Goal: Task Accomplishment & Management: Use online tool/utility

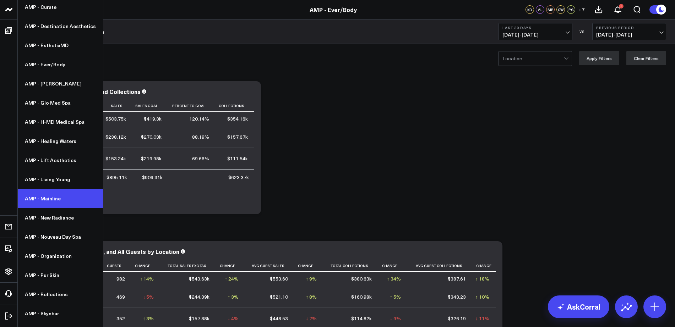
scroll to position [142, 0]
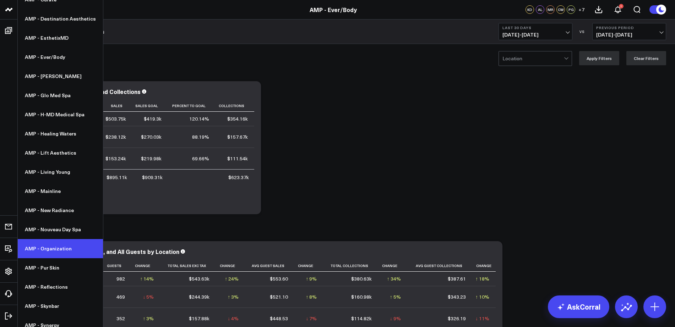
click at [48, 245] on link "AMP - Organization" at bounding box center [60, 248] width 85 height 19
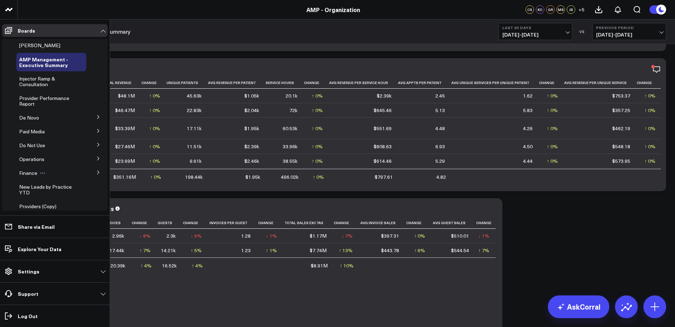
scroll to position [66, 0]
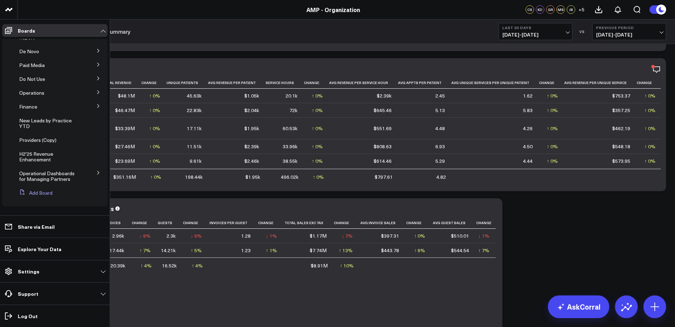
click at [38, 195] on button "Add Board" at bounding box center [34, 193] width 36 height 13
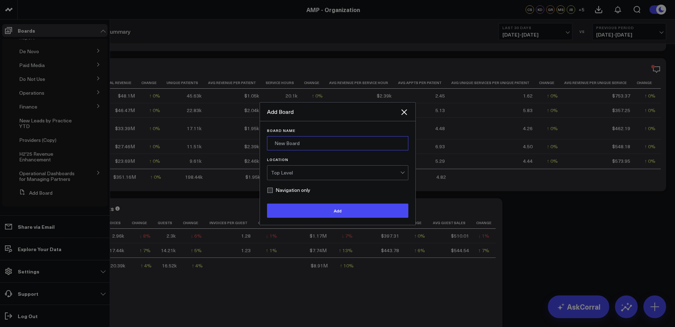
click at [303, 145] on input "Board Name" at bounding box center [337, 143] width 141 height 14
type input "F"
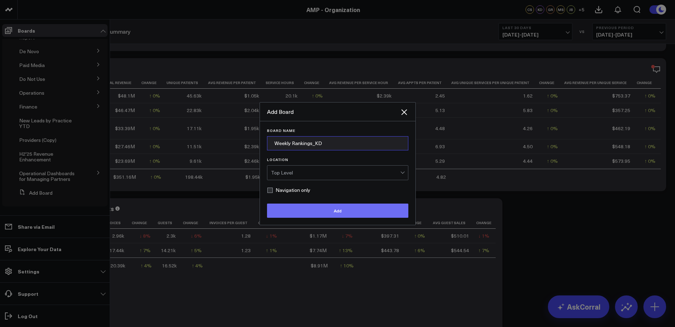
type input "Weekly Rankings_KD"
click at [337, 211] on button "Add" at bounding box center [337, 211] width 141 height 14
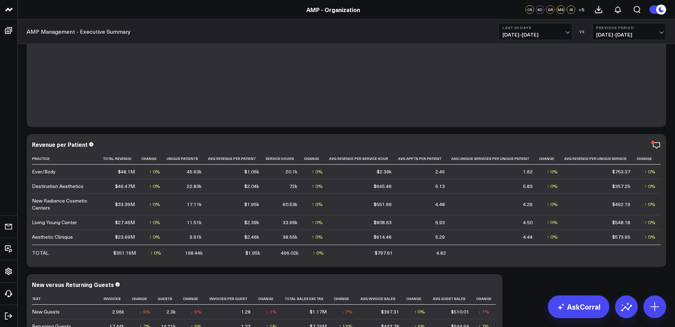
scroll to position [85, 0]
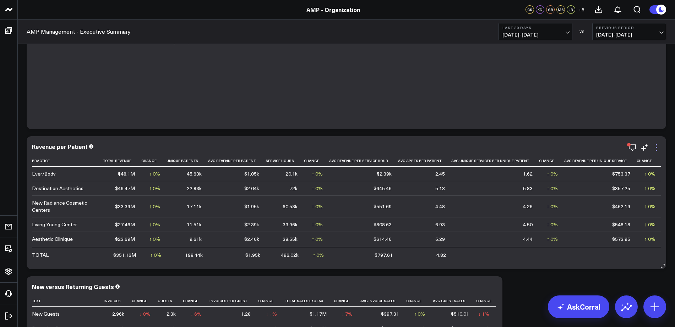
click at [656, 147] on icon at bounding box center [656, 147] width 9 height 9
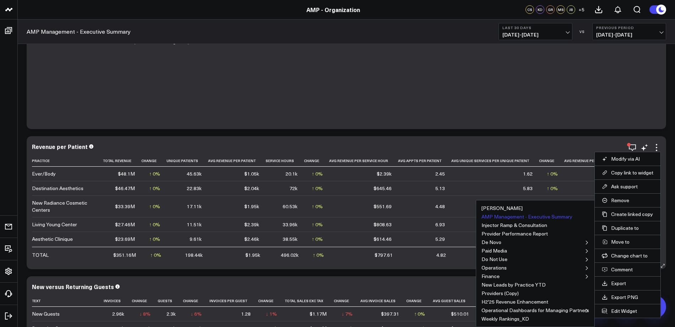
scroll to position [138, 0]
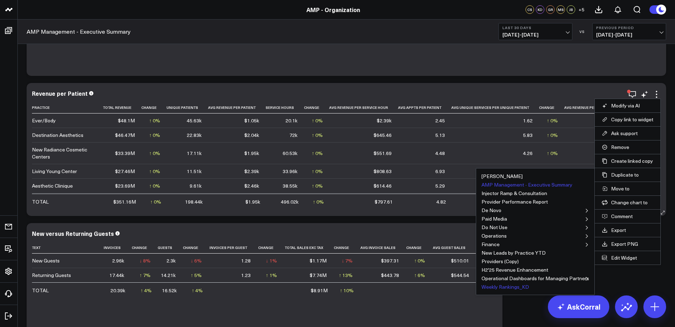
click at [510, 288] on button "Weekly Rankings_KD" at bounding box center [506, 287] width 48 height 5
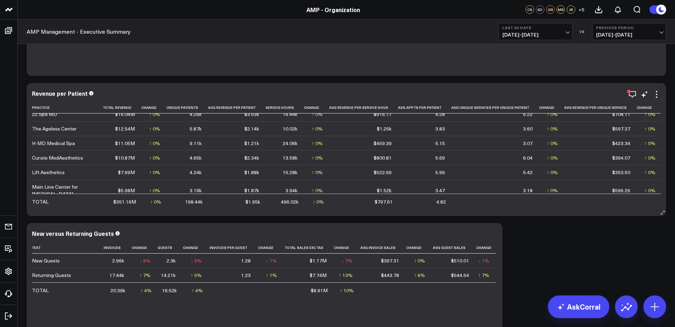
scroll to position [214, 0]
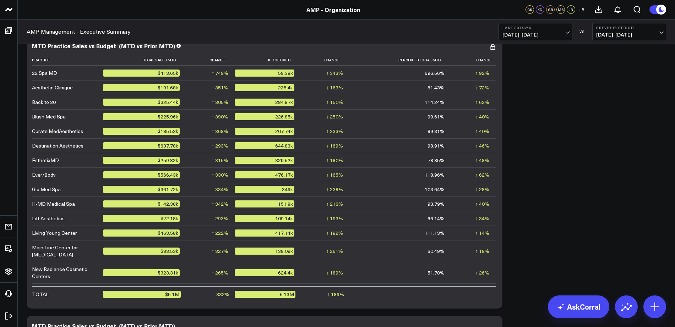
scroll to position [772, 0]
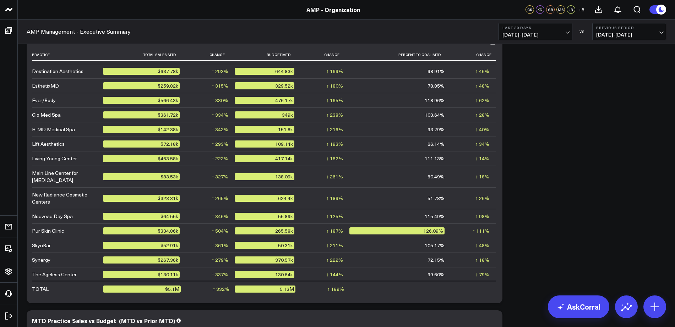
drag, startPoint x: 522, startPoint y: 141, endPoint x: 530, endPoint y: 116, distance: 26.2
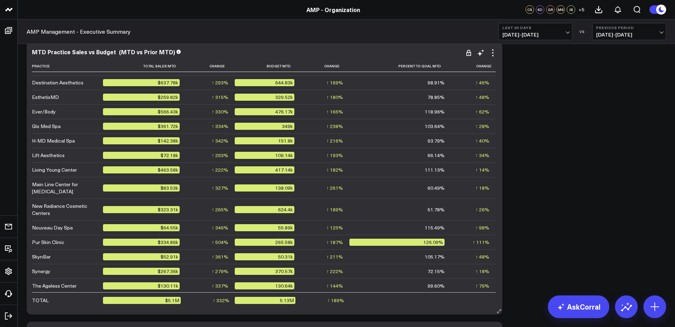
scroll to position [745, 0]
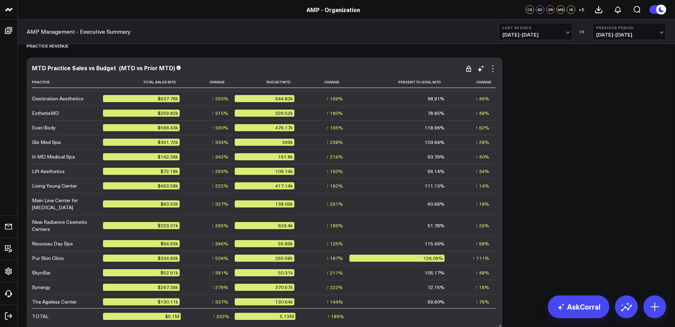
click at [494, 72] on icon at bounding box center [493, 69] width 9 height 9
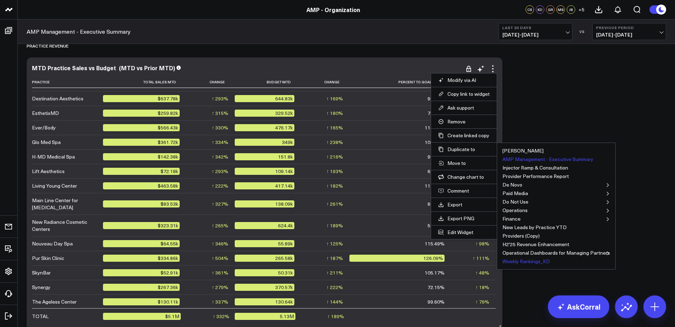
click at [533, 261] on button "Weekly Rankings_KD" at bounding box center [526, 261] width 48 height 5
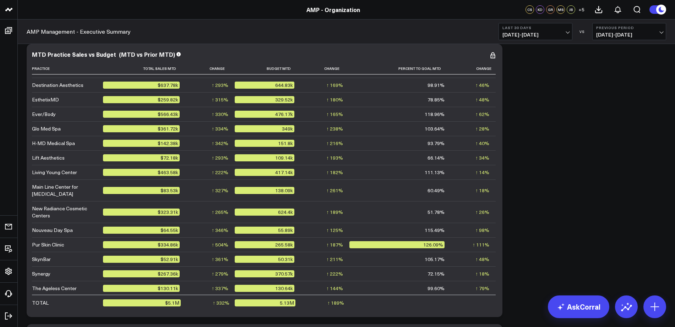
scroll to position [921, 0]
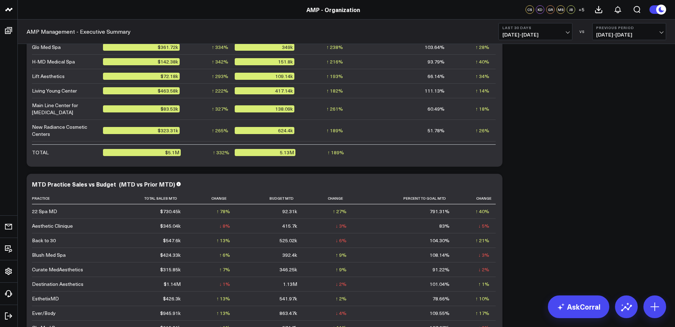
scroll to position [909, 0]
click at [490, 186] on icon at bounding box center [493, 185] width 9 height 9
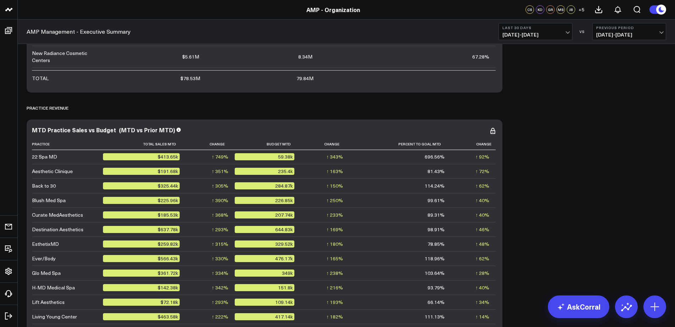
scroll to position [717, 0]
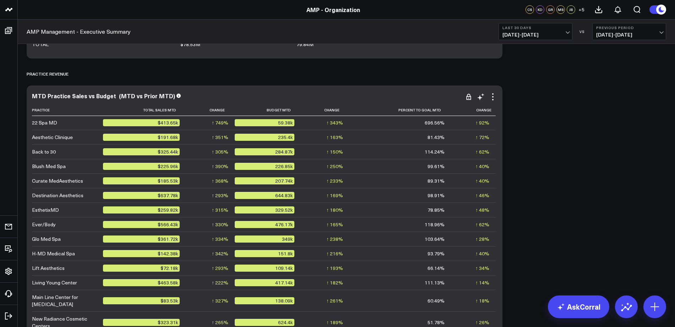
click at [493, 102] on div "MTD Practice Sales vs Budget (MTD vs Prior MTD) Practice Total Sales Mtd Change…" at bounding box center [264, 222] width 465 height 259
click at [495, 98] on icon at bounding box center [493, 97] width 9 height 9
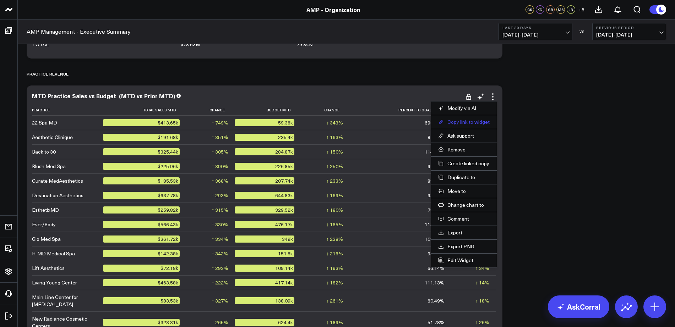
click at [464, 121] on button "Copy link to widget" at bounding box center [463, 122] width 51 height 6
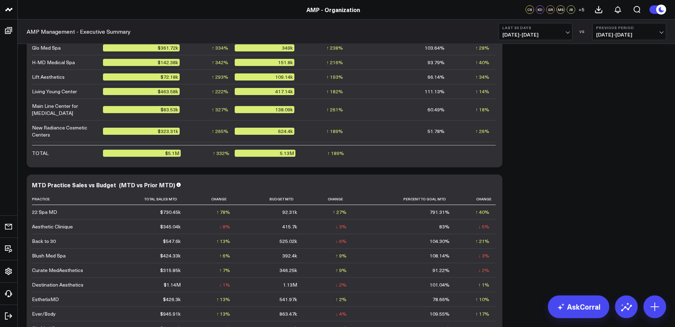
scroll to position [1014, 0]
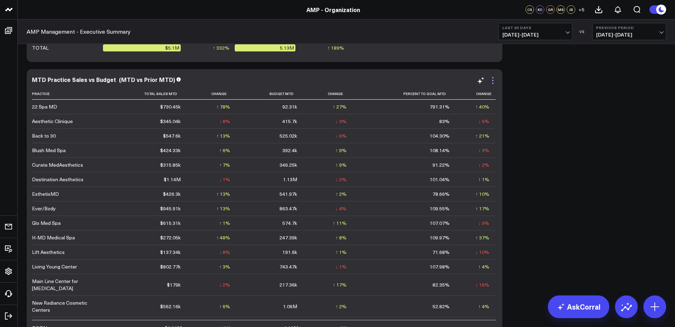
click at [493, 82] on icon at bounding box center [493, 80] width 9 height 9
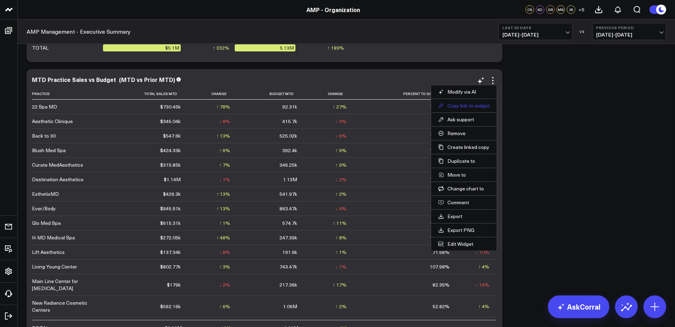
click at [469, 105] on button "Copy link to widget" at bounding box center [463, 106] width 51 height 6
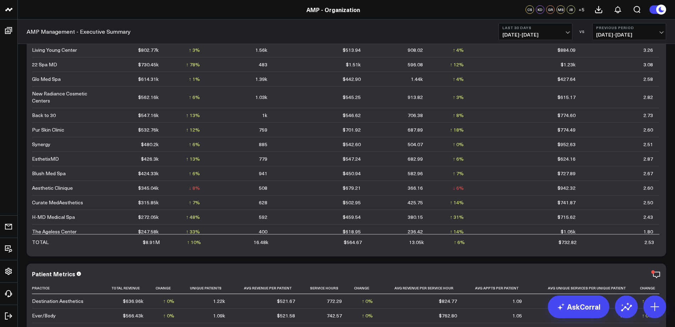
scroll to position [1541, 0]
click at [545, 29] on b "Last 30 Days" at bounding box center [535, 28] width 66 height 4
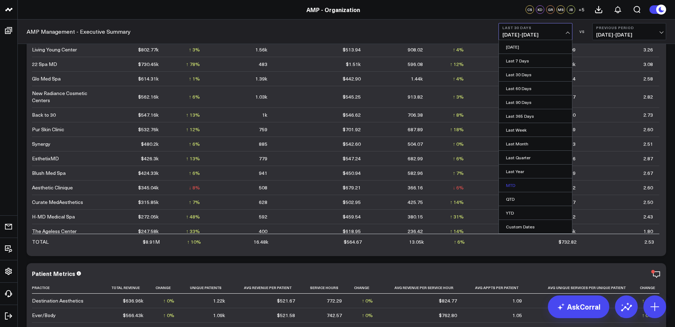
click at [517, 188] on link "MTD" at bounding box center [535, 185] width 73 height 13
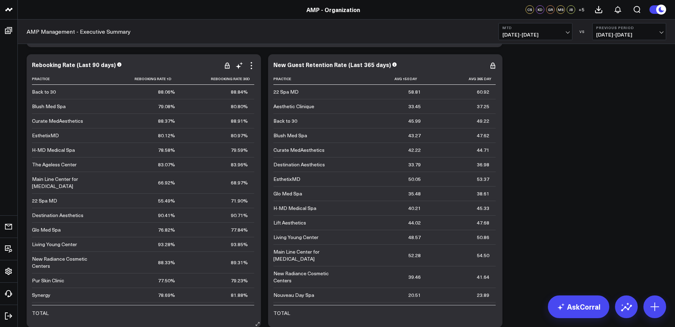
scroll to position [70, 0]
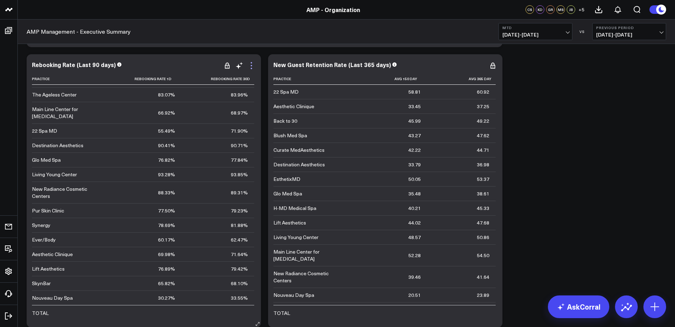
click at [252, 65] on icon at bounding box center [251, 65] width 9 height 9
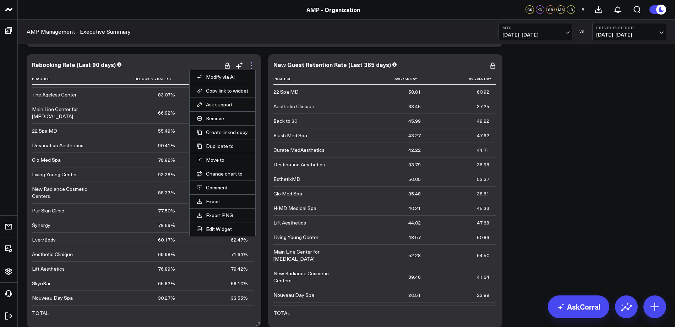
click at [252, 65] on icon at bounding box center [251, 65] width 9 height 9
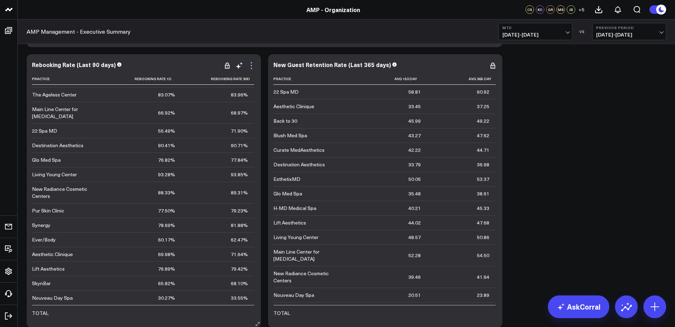
click at [252, 65] on icon at bounding box center [251, 65] width 9 height 9
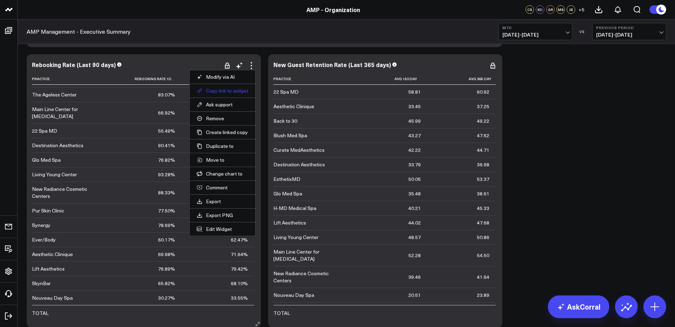
click at [225, 93] on button "Copy link to widget" at bounding box center [222, 91] width 51 height 6
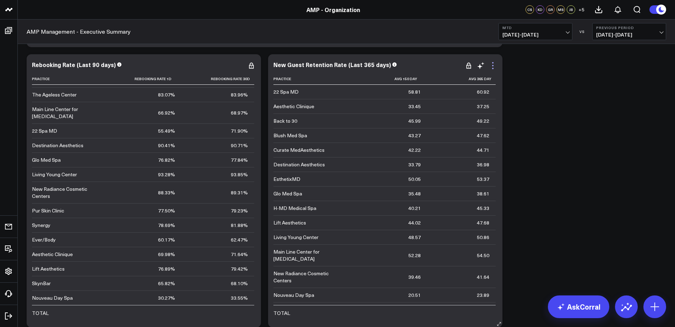
click at [494, 65] on icon at bounding box center [493, 65] width 9 height 9
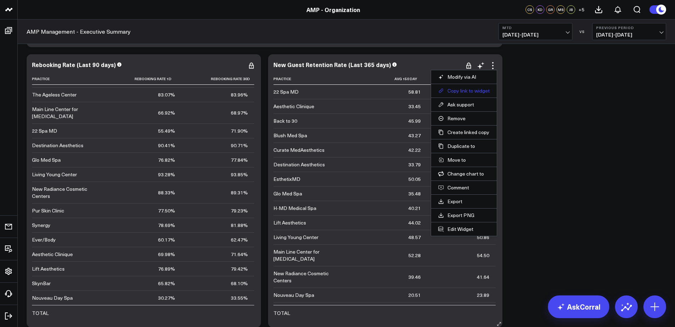
click at [463, 94] on button "Copy link to widget" at bounding box center [463, 91] width 51 height 6
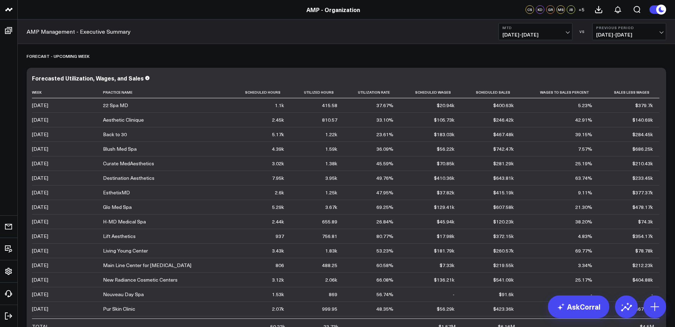
scroll to position [2180, 0]
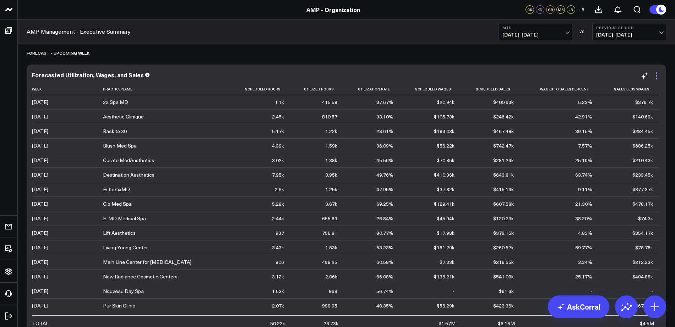
click at [654, 77] on icon at bounding box center [656, 76] width 9 height 9
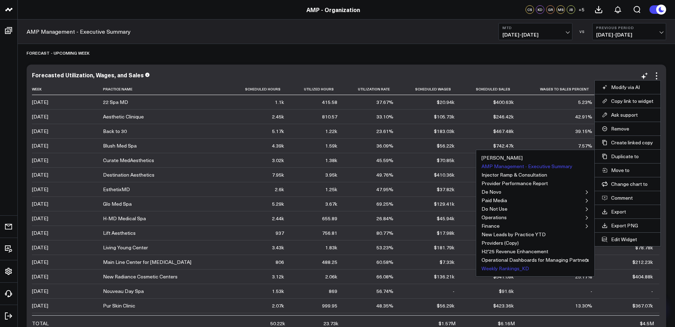
click at [498, 266] on button "Weekly Rankings_KD" at bounding box center [506, 268] width 48 height 5
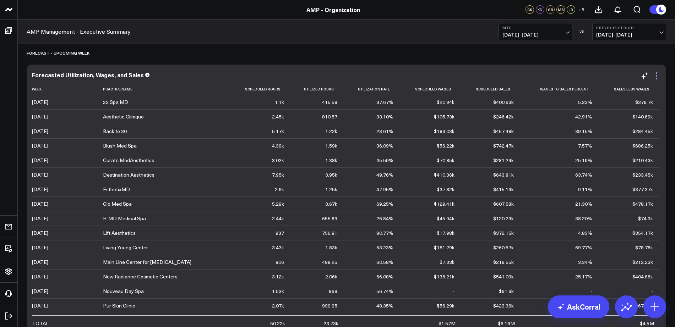
click at [657, 75] on icon at bounding box center [656, 76] width 9 height 9
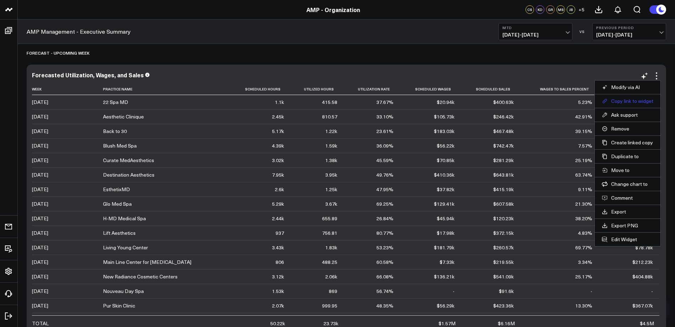
click at [625, 103] on button "Copy link to widget" at bounding box center [627, 101] width 51 height 6
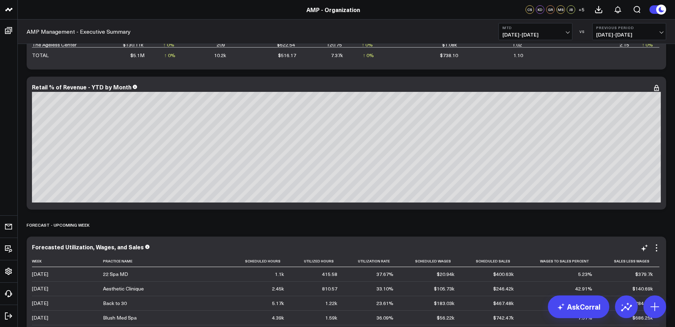
scroll to position [2006, 0]
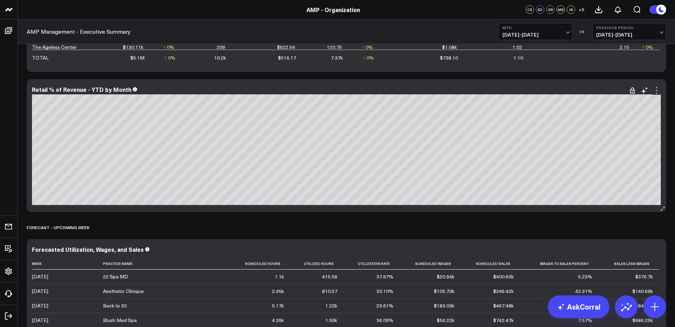
click at [655, 89] on icon at bounding box center [656, 90] width 9 height 9
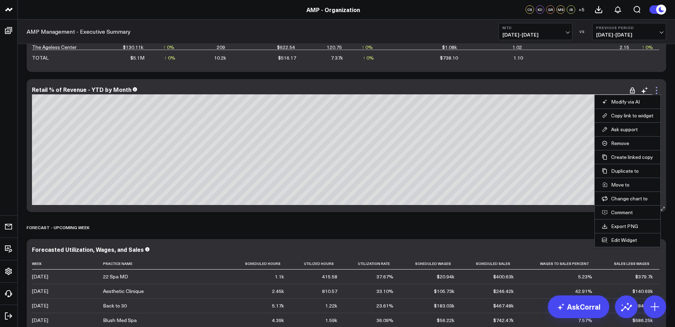
click at [656, 92] on icon at bounding box center [656, 90] width 9 height 9
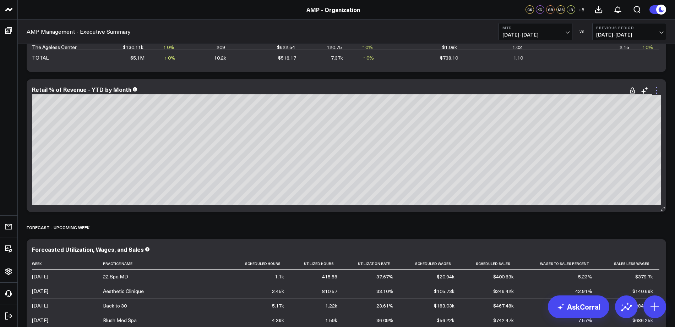
click at [656, 92] on icon at bounding box center [656, 90] width 9 height 9
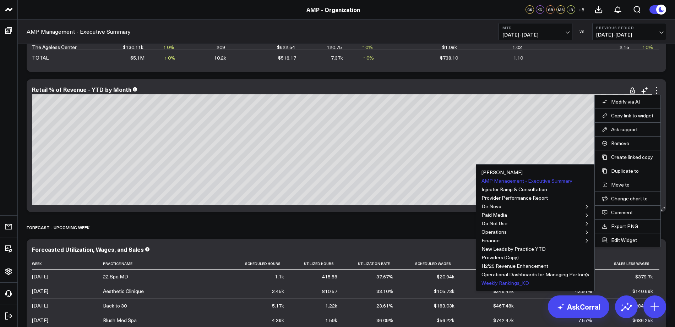
click at [504, 282] on button "Weekly Rankings_KD" at bounding box center [506, 283] width 48 height 5
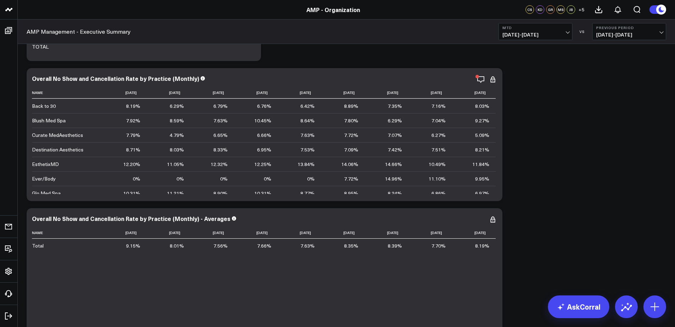
scroll to position [3318, 0]
click at [457, 77] on icon "button" at bounding box center [456, 80] width 7 height 7
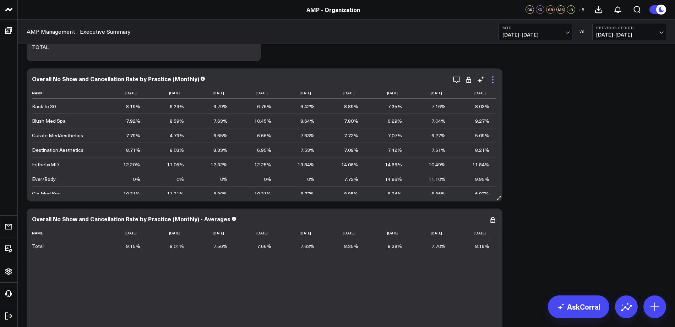
click at [493, 81] on icon at bounding box center [493, 80] width 9 height 9
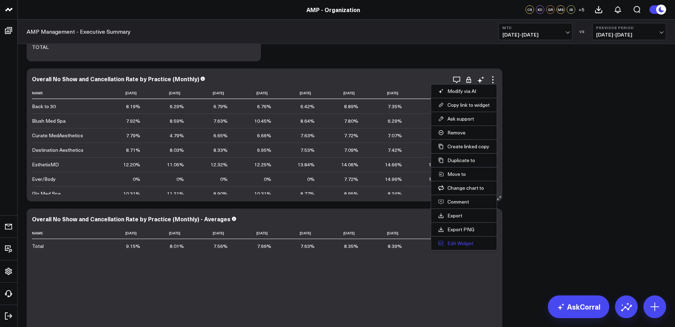
click at [455, 246] on button "Edit Widget" at bounding box center [463, 243] width 51 height 6
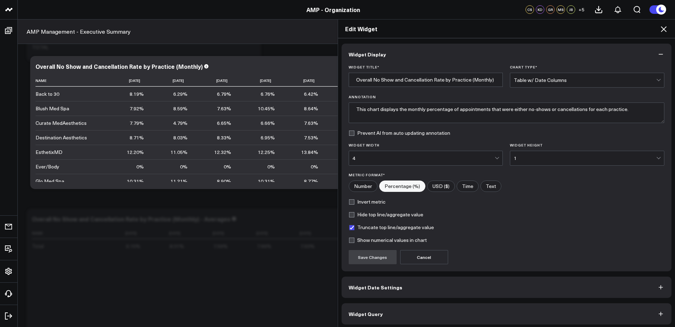
click at [476, 156] on div "4" at bounding box center [424, 159] width 142 height 6
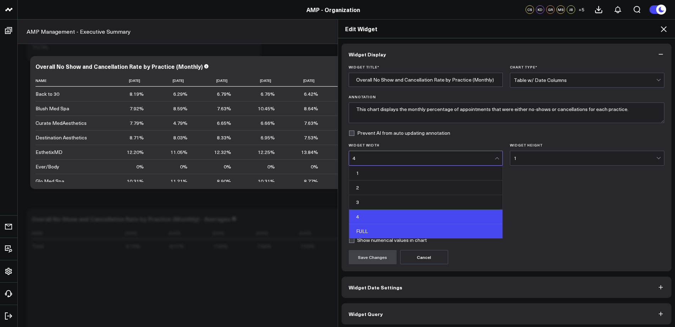
click at [396, 230] on div "FULL" at bounding box center [426, 231] width 154 height 14
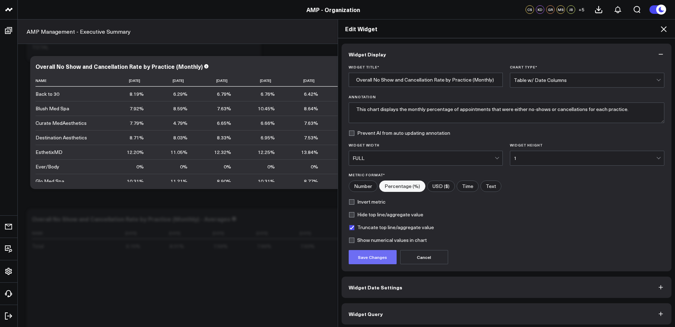
click at [371, 260] on button "Save Changes" at bounding box center [373, 257] width 48 height 14
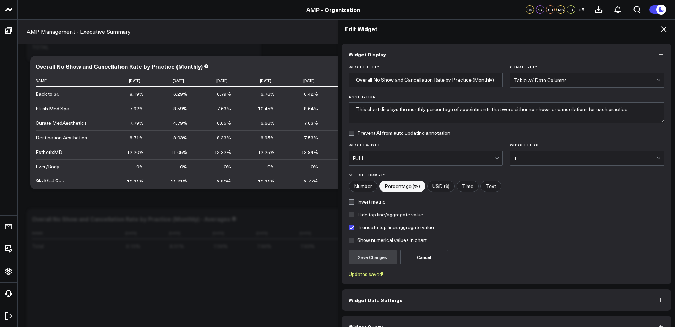
click at [664, 28] on icon at bounding box center [663, 29] width 9 height 9
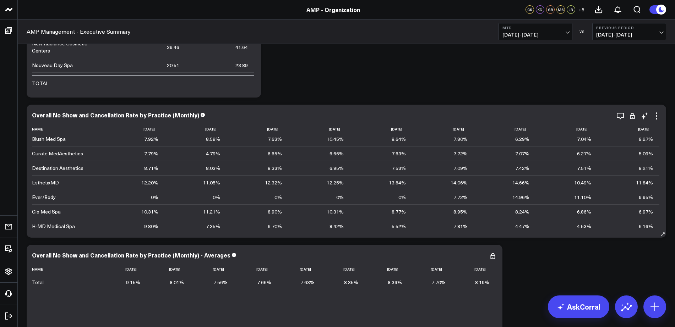
scroll to position [15, 0]
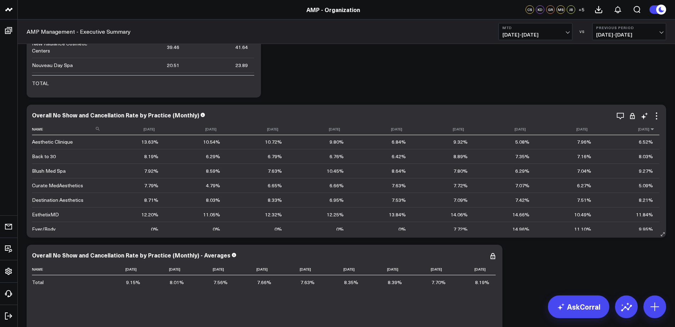
click at [651, 131] on icon at bounding box center [652, 129] width 6 height 4
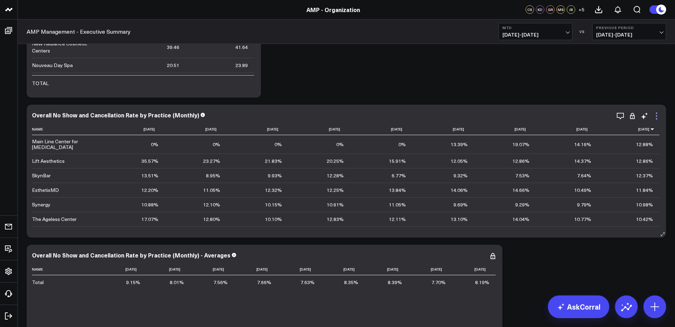
click at [657, 114] on icon at bounding box center [656, 116] width 9 height 9
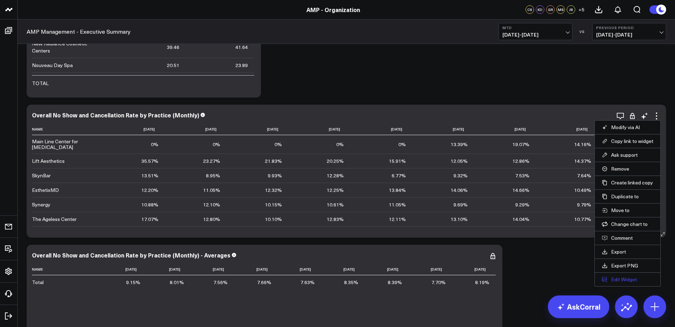
click at [623, 280] on button "Edit Widget" at bounding box center [627, 280] width 51 height 6
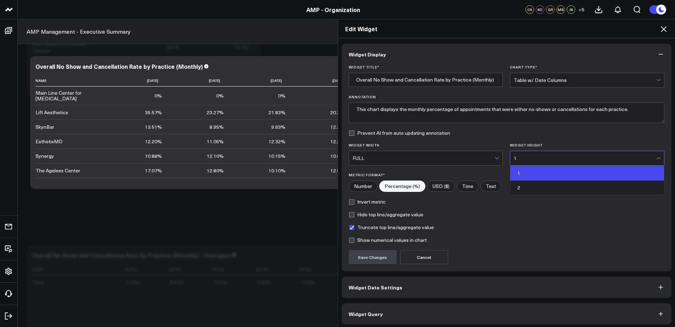
click at [527, 162] on div "1" at bounding box center [585, 158] width 142 height 14
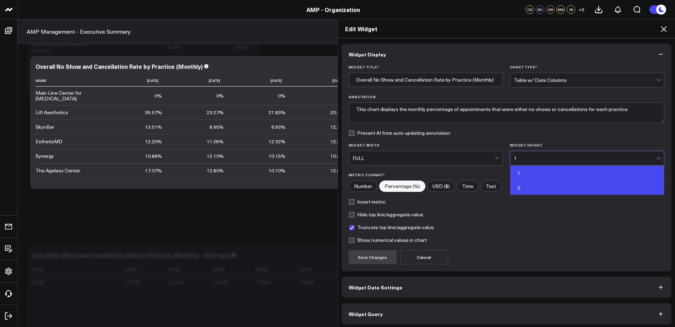
click at [522, 181] on div "2" at bounding box center [587, 188] width 154 height 14
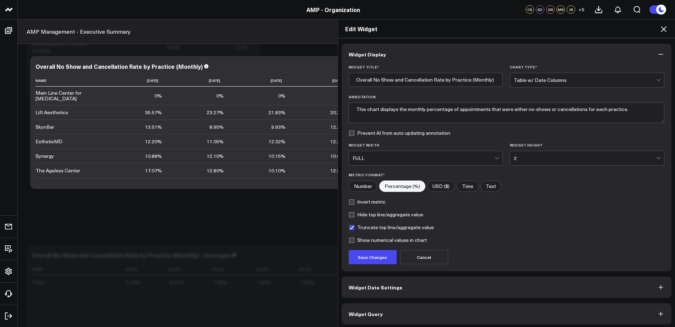
click at [525, 203] on div "Invert metric" at bounding box center [507, 202] width 316 height 6
click at [495, 161] on div at bounding box center [498, 158] width 6 height 14
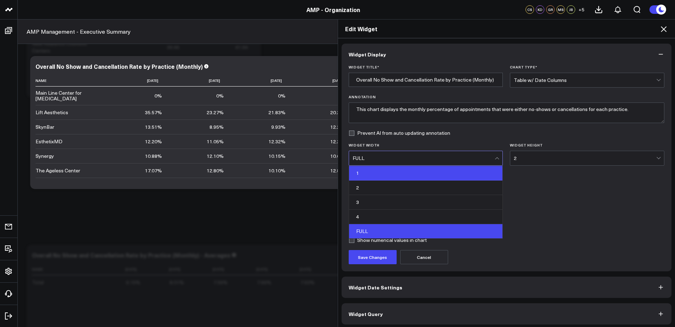
click at [384, 172] on div "1" at bounding box center [426, 173] width 154 height 15
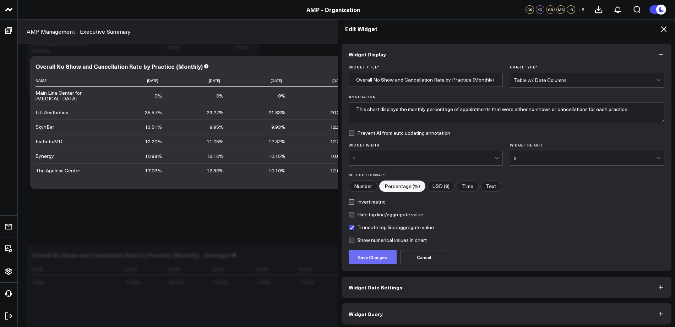
click at [373, 258] on button "Save Changes" at bounding box center [373, 257] width 48 height 14
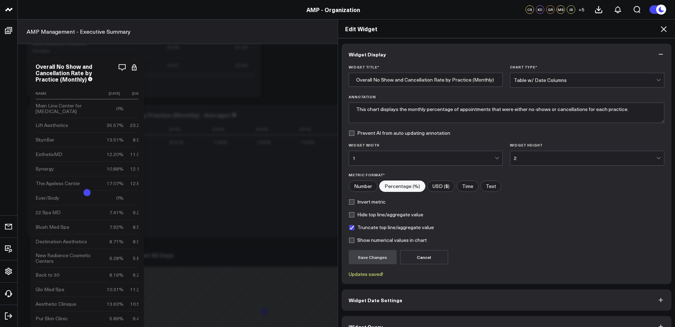
click at [664, 30] on icon at bounding box center [664, 29] width 6 height 6
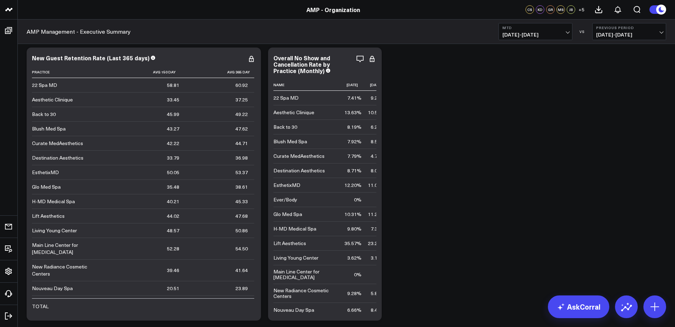
scroll to position [3057, 0]
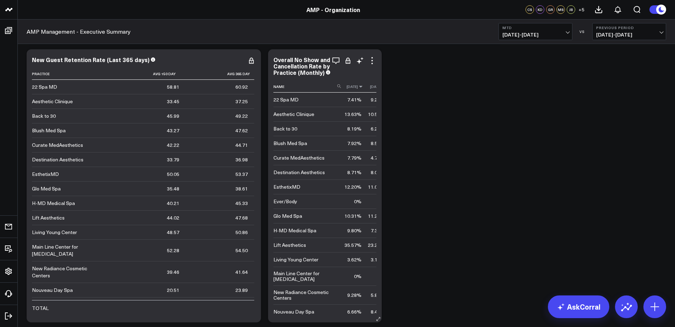
click at [364, 87] on icon at bounding box center [361, 87] width 6 height 4
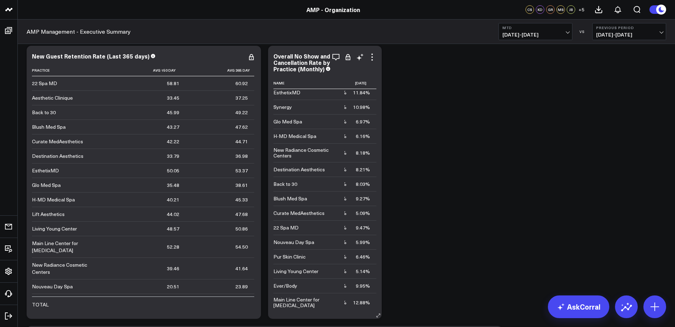
scroll to position [0, 229]
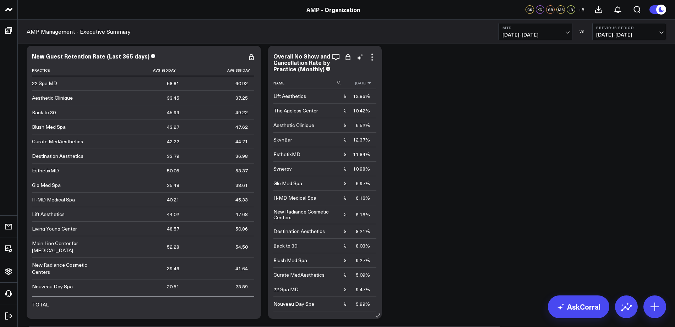
click at [366, 83] on icon at bounding box center [369, 83] width 6 height 4
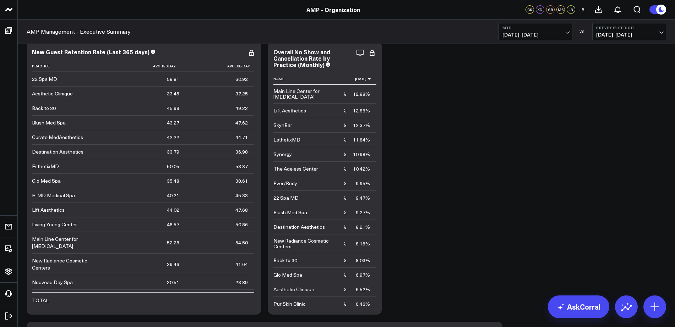
scroll to position [3064, 0]
click at [373, 58] on icon at bounding box center [372, 54] width 9 height 9
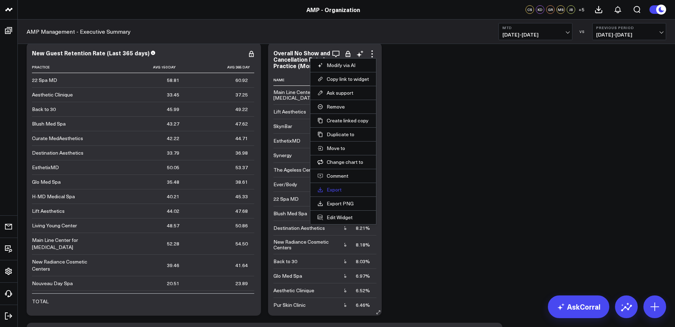
click at [336, 190] on link "Export" at bounding box center [342, 190] width 51 height 6
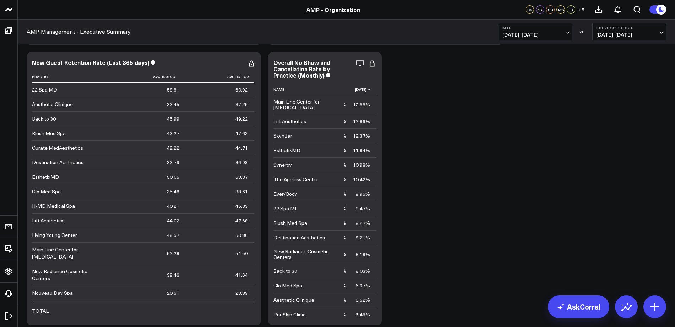
scroll to position [3046, 0]
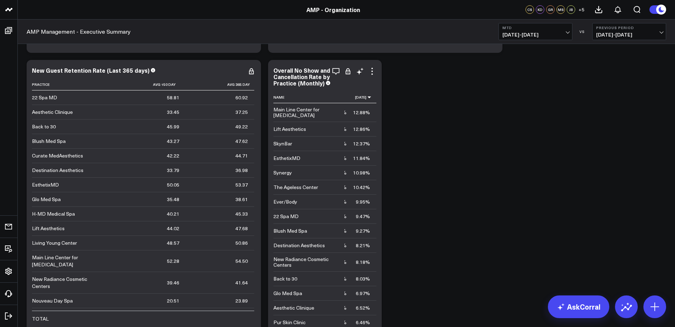
click at [374, 76] on div "Overall No Show and Cancellation Rate by Practice (Monthly)" at bounding box center [324, 76] width 103 height 19
click at [374, 72] on icon at bounding box center [372, 71] width 9 height 9
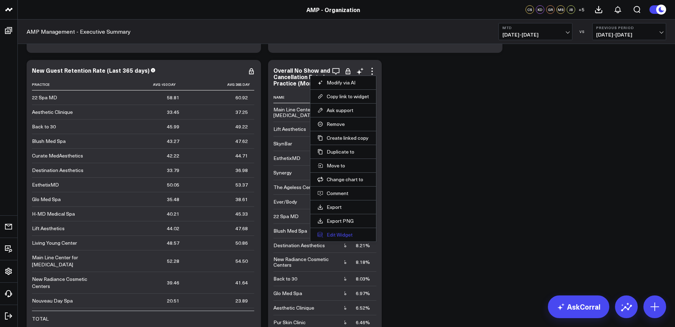
click at [337, 236] on button "Edit Widget" at bounding box center [342, 235] width 51 height 6
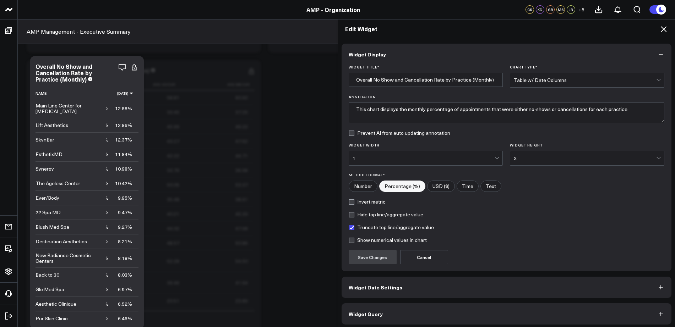
click at [477, 161] on div "1" at bounding box center [424, 158] width 142 height 14
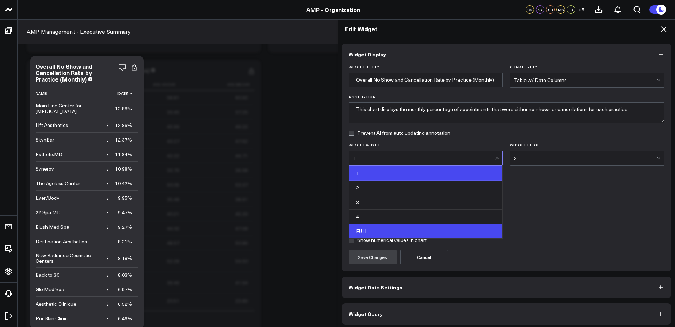
click at [386, 232] on div "FULL" at bounding box center [426, 231] width 154 height 14
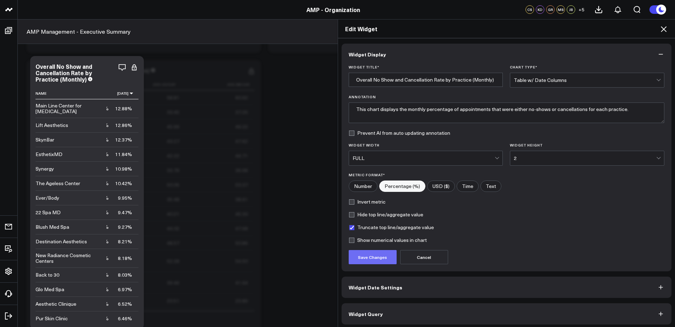
click at [373, 256] on button "Save Changes" at bounding box center [373, 257] width 48 height 14
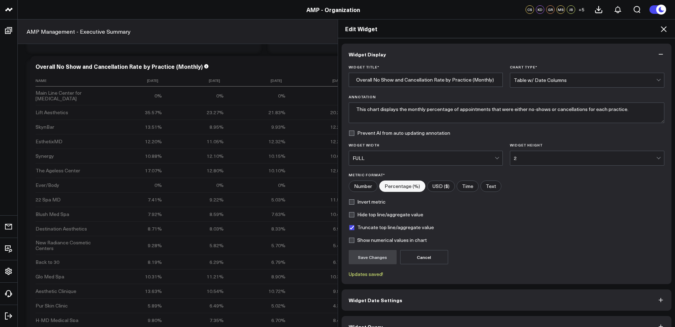
click at [664, 30] on icon at bounding box center [663, 29] width 9 height 9
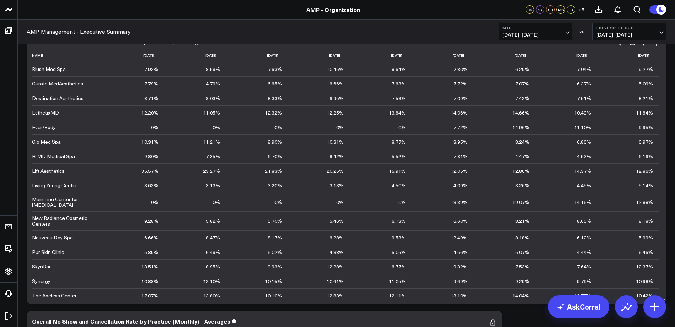
scroll to position [3348, 0]
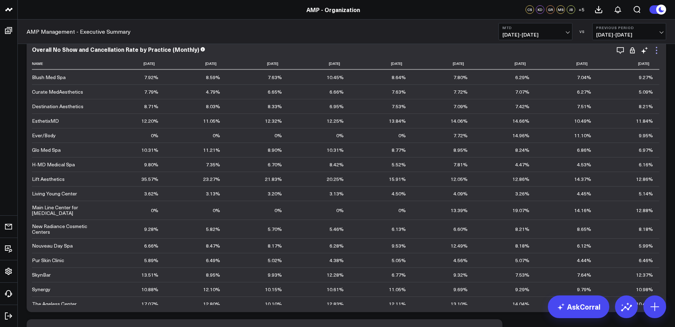
click at [654, 51] on icon at bounding box center [656, 50] width 9 height 9
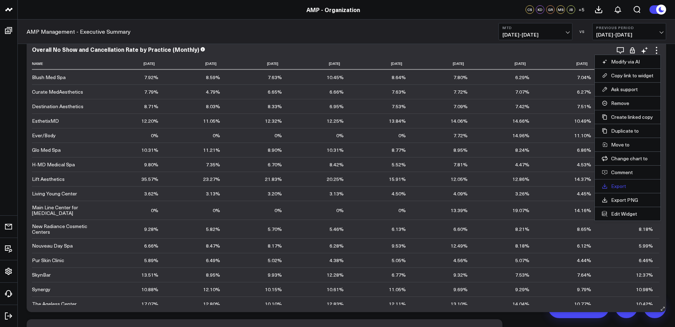
click at [621, 186] on link "Export" at bounding box center [627, 186] width 51 height 6
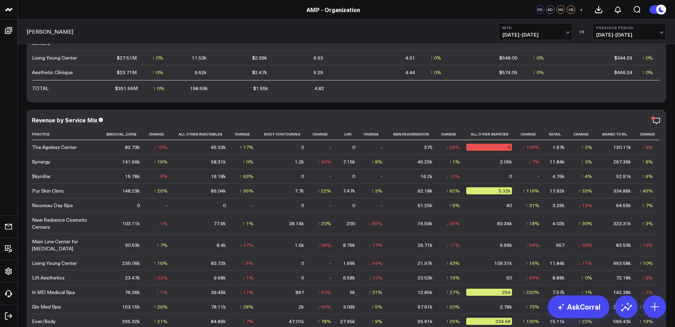
scroll to position [78, 0]
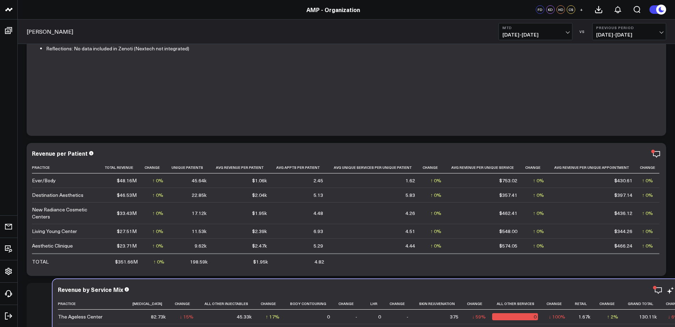
drag, startPoint x: 654, startPoint y: 286, endPoint x: 629, endPoint y: 257, distance: 38.0
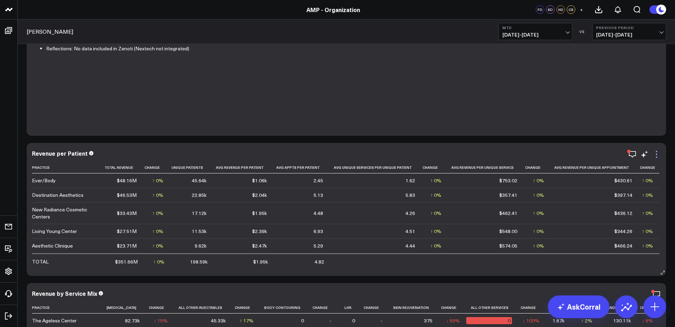
click at [659, 155] on icon at bounding box center [656, 154] width 9 height 9
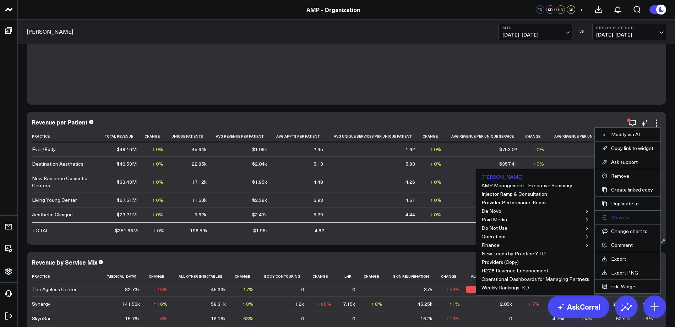
scroll to position [112, 0]
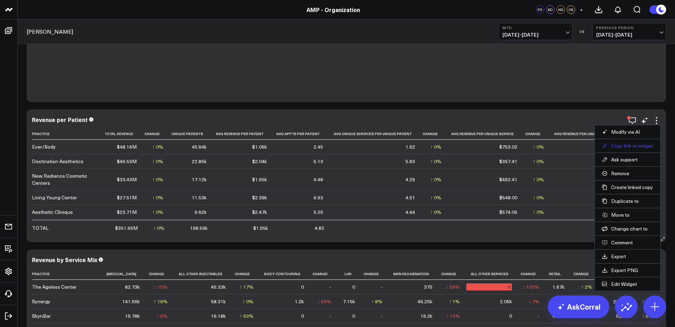
click at [629, 148] on button "Copy link to widget" at bounding box center [627, 146] width 51 height 6
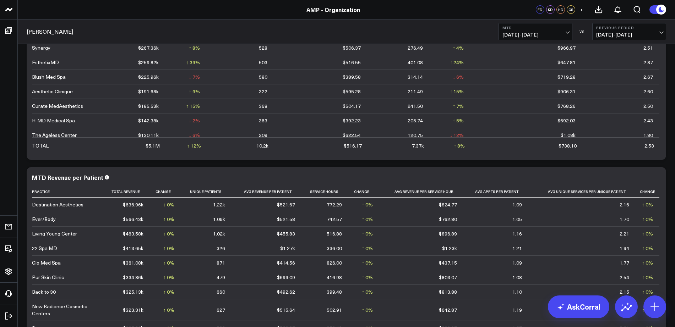
scroll to position [2478, 0]
click at [660, 178] on icon at bounding box center [656, 179] width 9 height 9
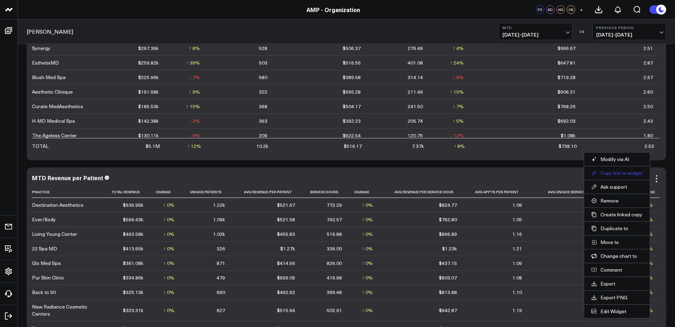
click at [619, 175] on button "Copy link to widget" at bounding box center [616, 173] width 51 height 6
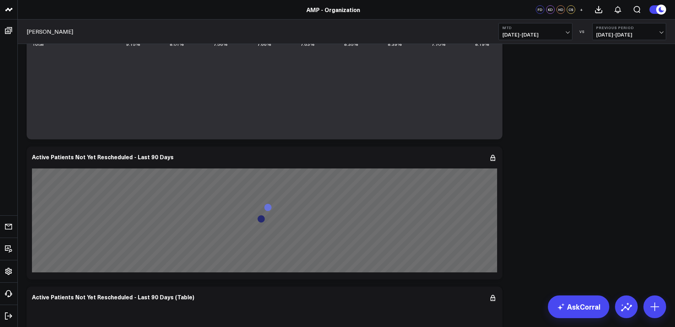
scroll to position [4083, 0]
